Goal: Find specific fact

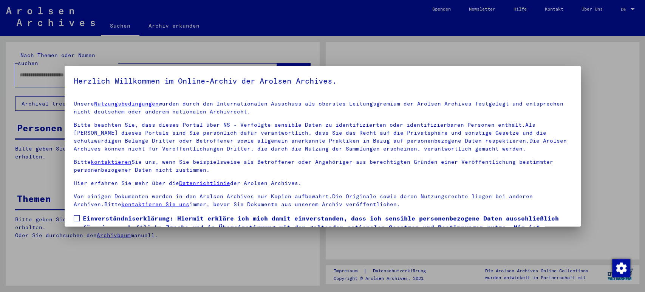
type input "**********"
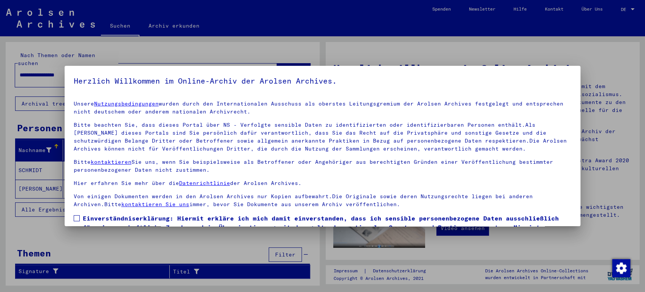
scroll to position [42, 0]
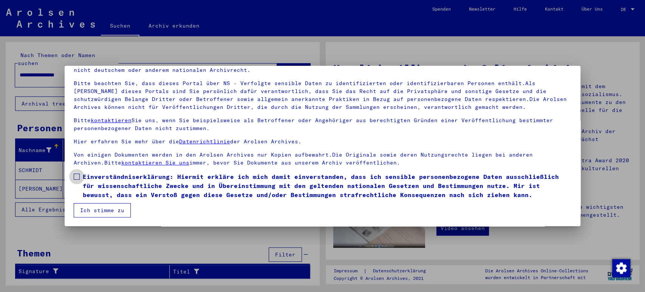
click at [75, 175] on span at bounding box center [77, 176] width 6 height 6
click at [112, 212] on button "Ich stimme zu" at bounding box center [102, 210] width 57 height 14
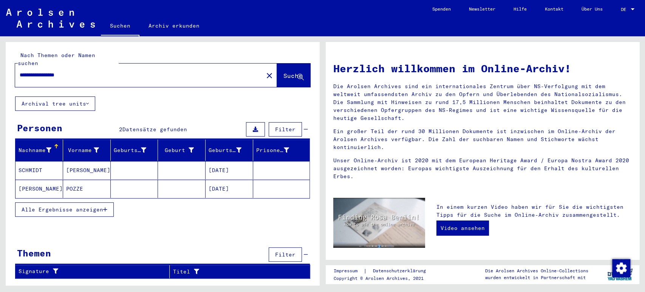
click at [230, 161] on mat-cell "[DATE]" at bounding box center [229, 170] width 48 height 18
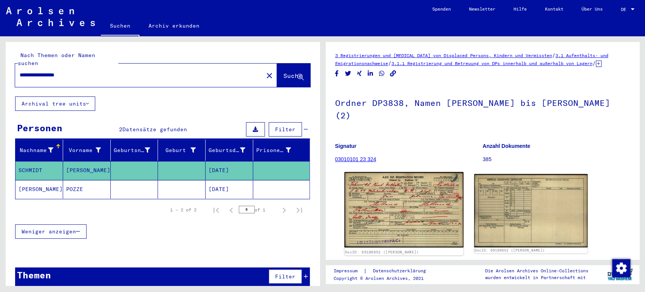
click at [414, 201] on img at bounding box center [403, 210] width 119 height 76
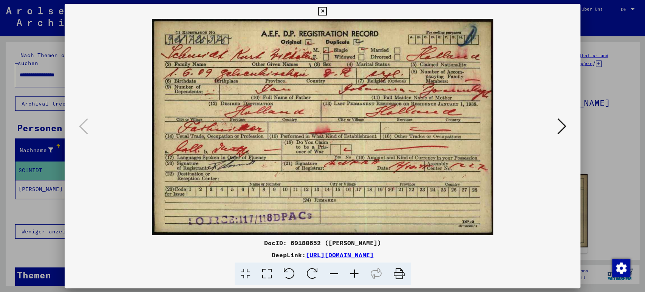
click at [322, 12] on icon at bounding box center [322, 11] width 9 height 9
